Goal: Navigation & Orientation: Understand site structure

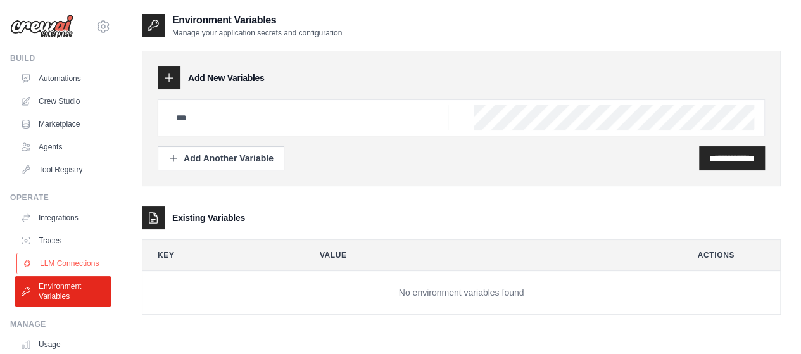
click at [62, 269] on link "LLM Connections" at bounding box center [64, 263] width 96 height 20
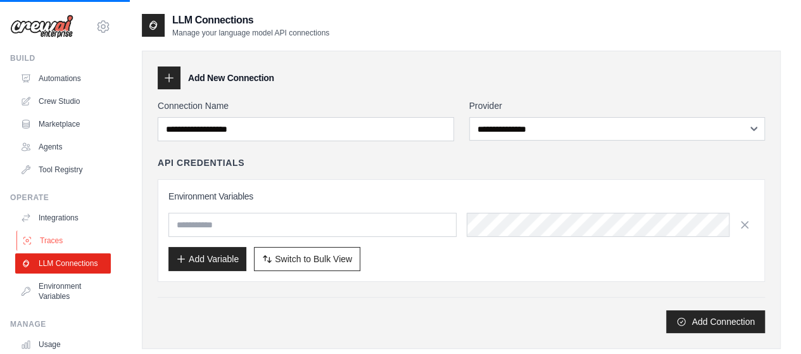
click at [41, 234] on link "Traces" at bounding box center [64, 241] width 96 height 20
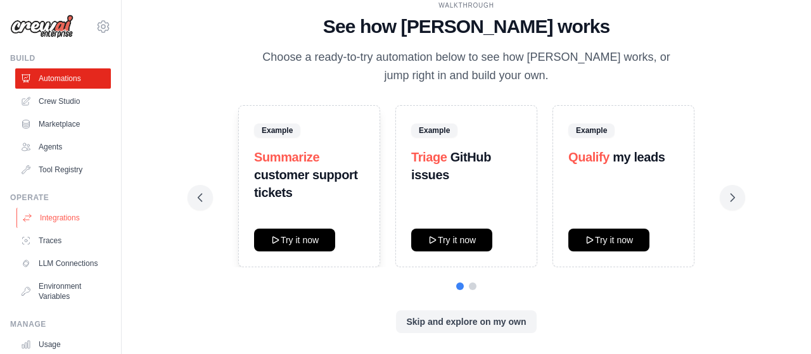
click at [48, 217] on link "Integrations" at bounding box center [64, 218] width 96 height 20
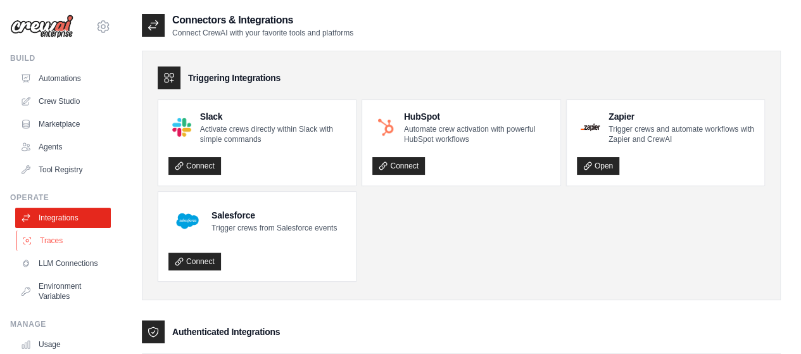
click at [56, 239] on link "Traces" at bounding box center [64, 241] width 96 height 20
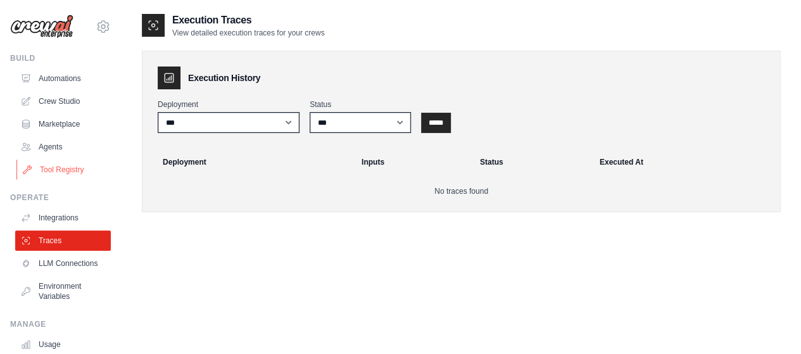
click at [55, 167] on link "Tool Registry" at bounding box center [64, 170] width 96 height 20
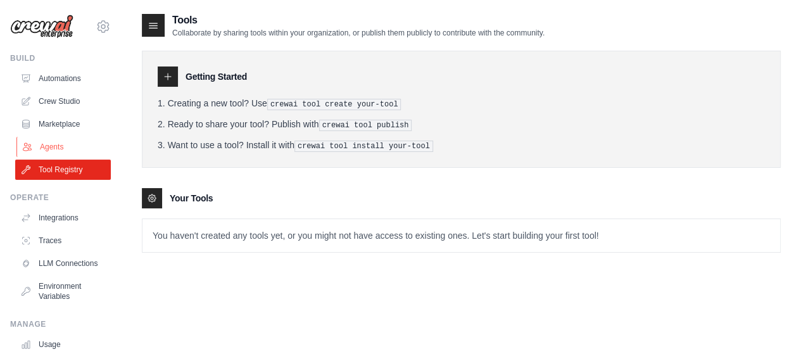
click at [46, 141] on link "Agents" at bounding box center [64, 147] width 96 height 20
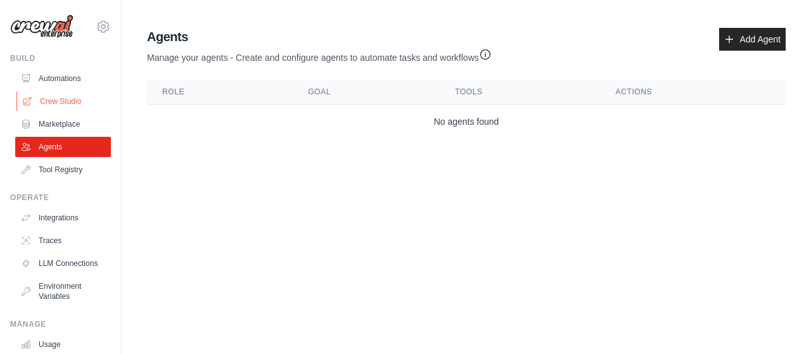
click at [65, 96] on link "Crew Studio" at bounding box center [64, 101] width 96 height 20
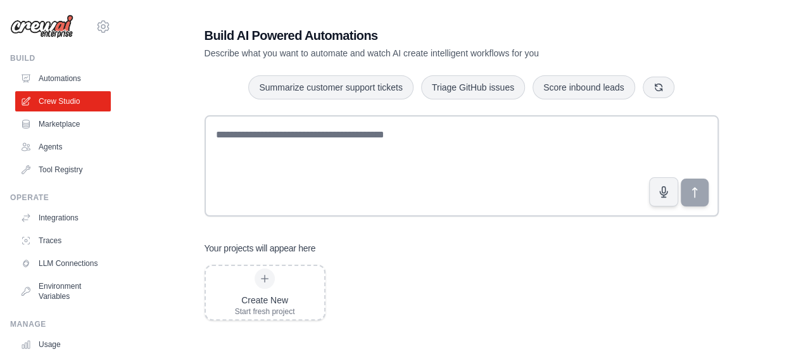
scroll to position [25, 0]
